Goal: Register for event/course

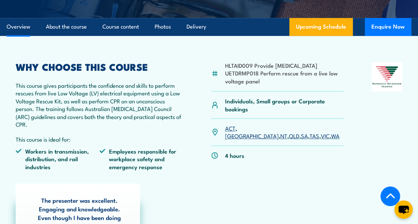
scroll to position [299, 0]
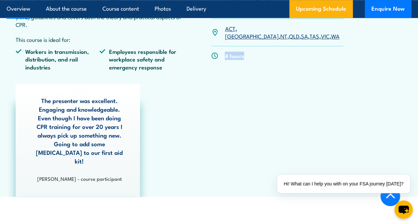
drag, startPoint x: 250, startPoint y: 55, endPoint x: 215, endPoint y: 58, distance: 35.3
click at [215, 58] on div "4 hours" at bounding box center [277, 55] width 132 height 19
drag, startPoint x: 215, startPoint y: 58, endPoint x: 244, endPoint y: 97, distance: 48.5
click at [244, 97] on div "The presenter was excellent. Engaging and knowledgeable. Even though I have bee…" at bounding box center [208, 140] width 393 height 113
drag, startPoint x: 244, startPoint y: 97, endPoint x: 218, endPoint y: 105, distance: 27.1
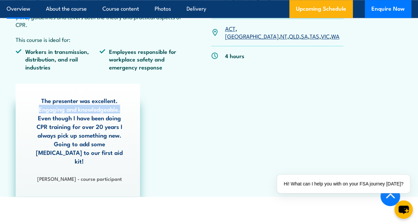
click at [218, 104] on div "The presenter was excellent. Engaging and knowledgeable. Even though I have bee…" at bounding box center [208, 140] width 393 height 113
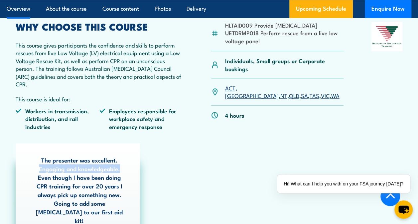
scroll to position [199, 0]
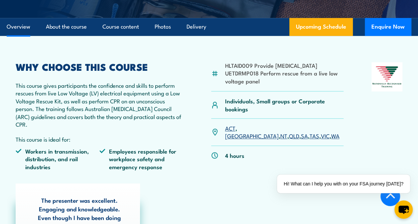
click at [268, 119] on div "Individuals, Small groups or Corporate bookings" at bounding box center [277, 104] width 132 height 27
drag, startPoint x: 244, startPoint y: 159, endPoint x: 216, endPoint y: 154, distance: 28.2
click at [216, 154] on div "HLTAID009 Provide [MEDICAL_DATA] UETDRMP018 Perform rescue from a live low volt…" at bounding box center [277, 118] width 132 height 113
drag, startPoint x: 216, startPoint y: 154, endPoint x: 238, endPoint y: 175, distance: 30.6
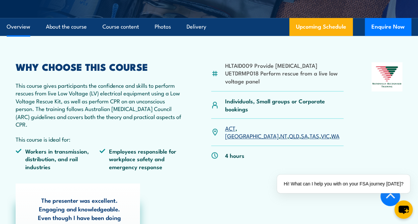
click at [239, 173] on article "HLTAID009 Provide [MEDICAL_DATA] UETDRMP018 Perform rescue from a live low volt…" at bounding box center [209, 166] width 404 height 260
